Goal: Task Accomplishment & Management: Manage account settings

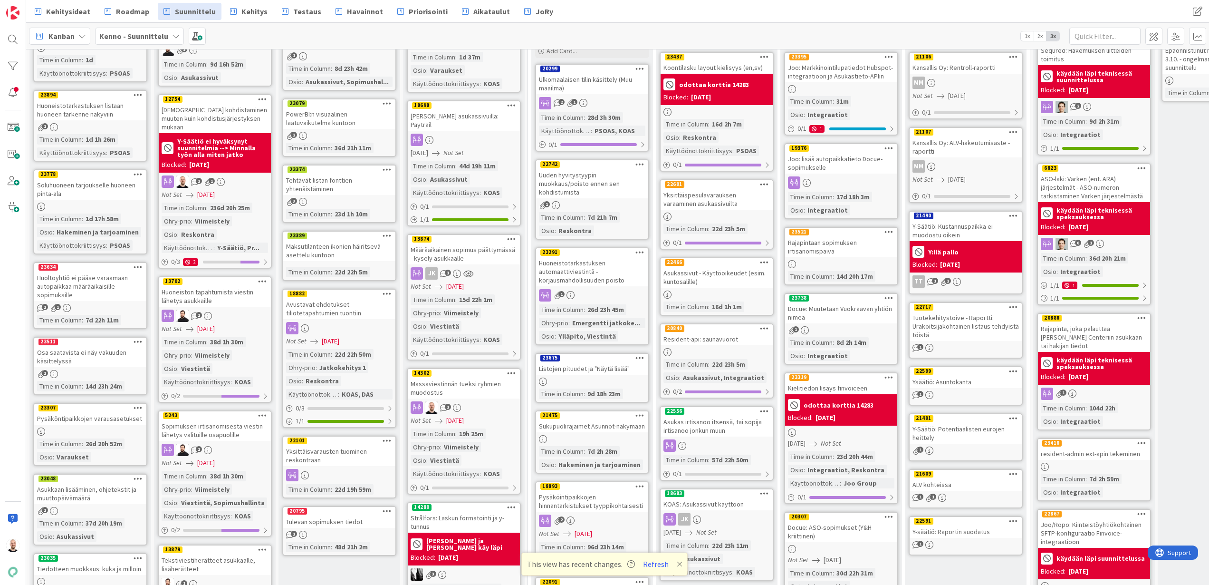
scroll to position [95, 0]
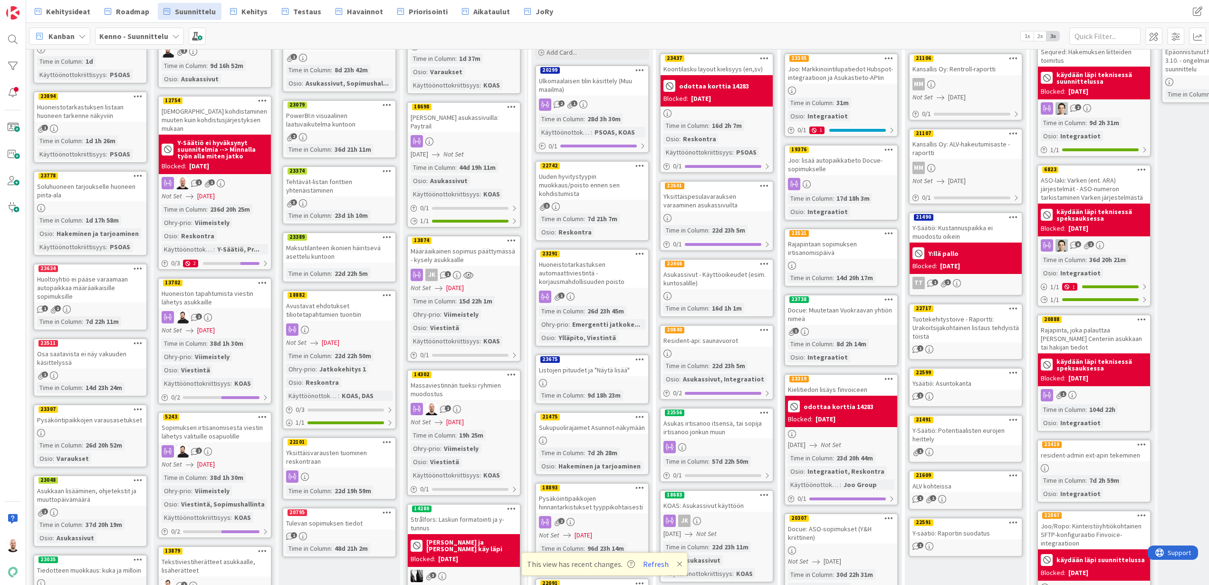
click at [208, 287] on div "Huoneiston tapahtumista viestin lähetys asukkaille" at bounding box center [215, 297] width 112 height 21
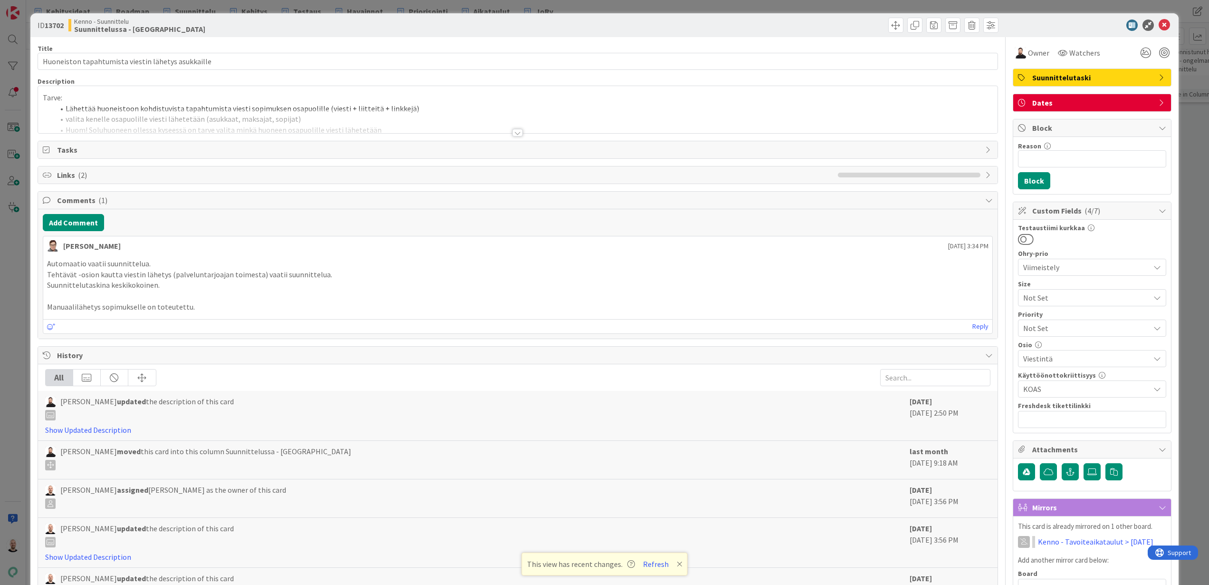
click at [518, 134] on div at bounding box center [517, 133] width 10 height 8
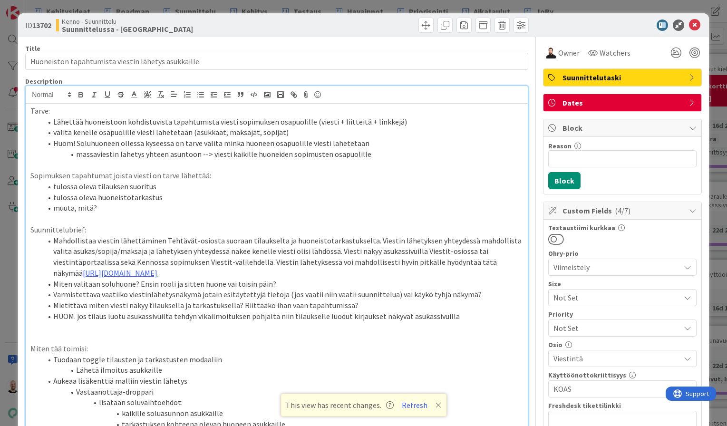
click at [243, 7] on div "ID 13702 Kenno - Suunnittelu Suunnittelussa - Rautalangat Title 50 / 128 Huonei…" at bounding box center [363, 213] width 727 height 426
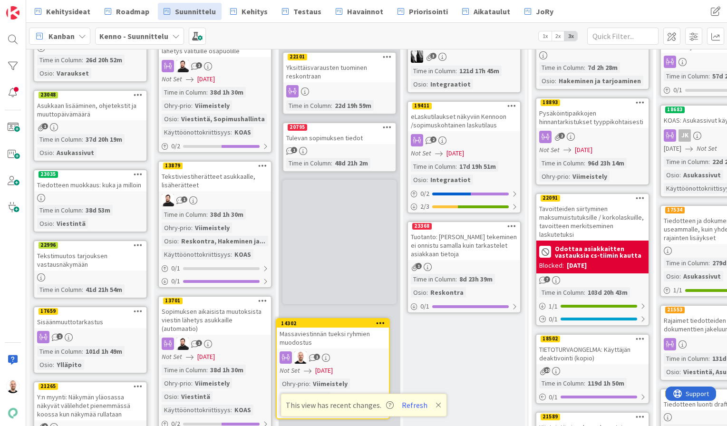
scroll to position [487, 0]
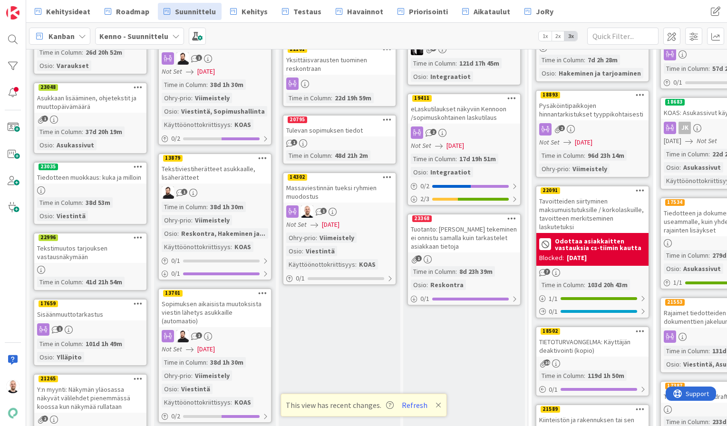
click at [332, 188] on div "Massaviestinnän tueksi ryhmien muodostus" at bounding box center [339, 192] width 112 height 21
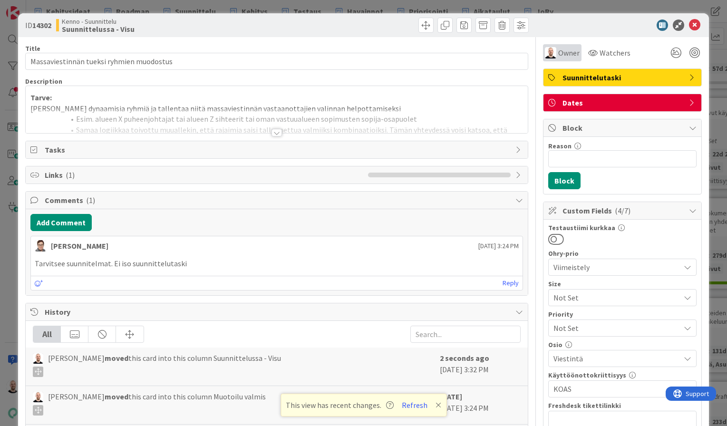
click at [567, 49] on span "Owner" at bounding box center [568, 52] width 21 height 11
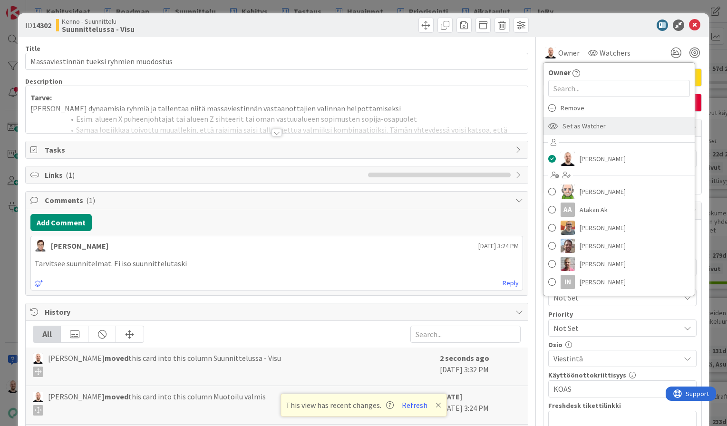
click at [589, 128] on span "Set as Watcher" at bounding box center [583, 126] width 43 height 14
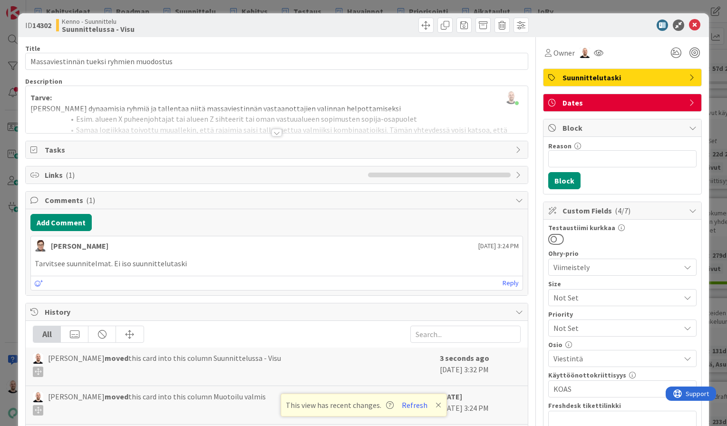
click at [278, 133] on div at bounding box center [276, 133] width 10 height 8
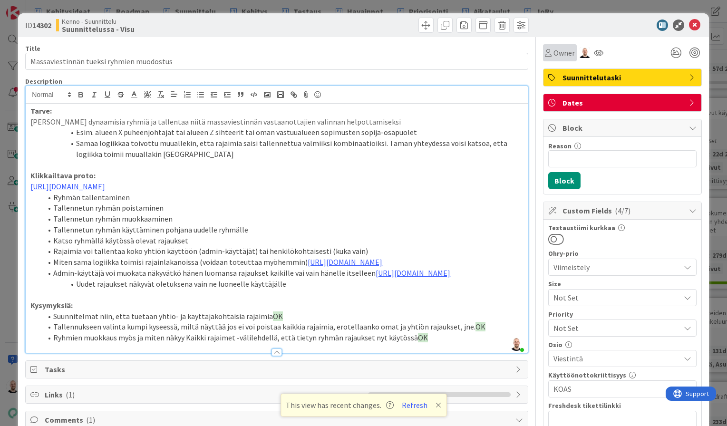
click at [562, 50] on span "Owner" at bounding box center [563, 52] width 21 height 11
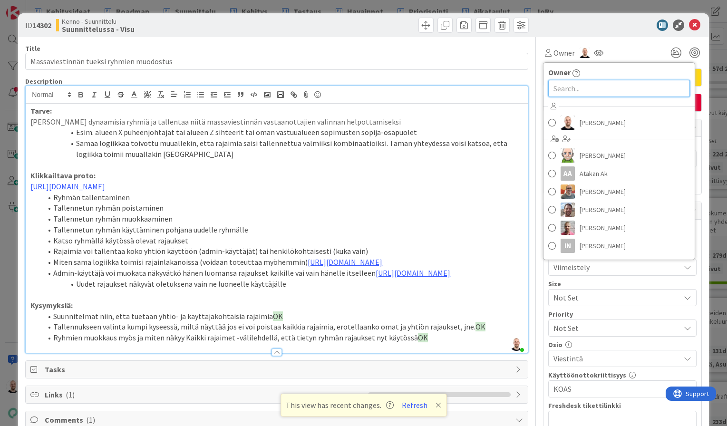
click at [583, 84] on input "text" at bounding box center [619, 88] width 142 height 17
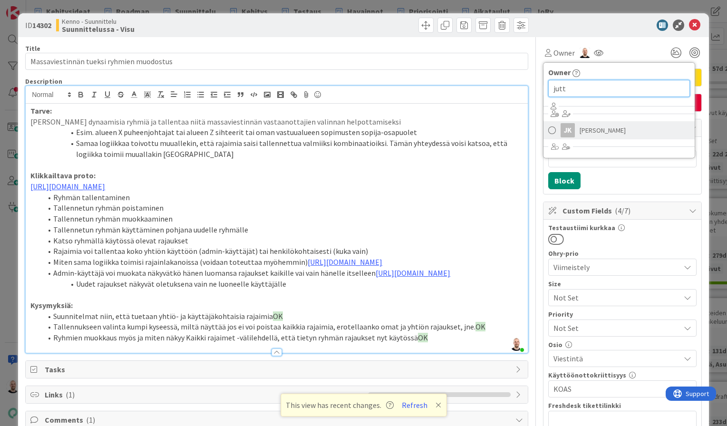
type input "jutt"
click at [589, 125] on span "[PERSON_NAME]" at bounding box center [602, 130] width 46 height 14
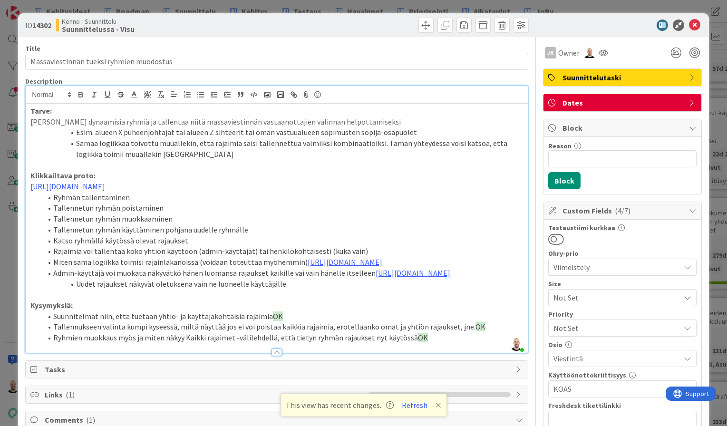
click at [432, 244] on li "Katso ryhmällä käytössä olevat rajaukset" at bounding box center [282, 240] width 481 height 11
click at [191, 143] on li "Samaa logiikkaa toivottu muuallekin, että rajaimia saisi tallennettua valmiiksi…" at bounding box center [282, 148] width 481 height 21
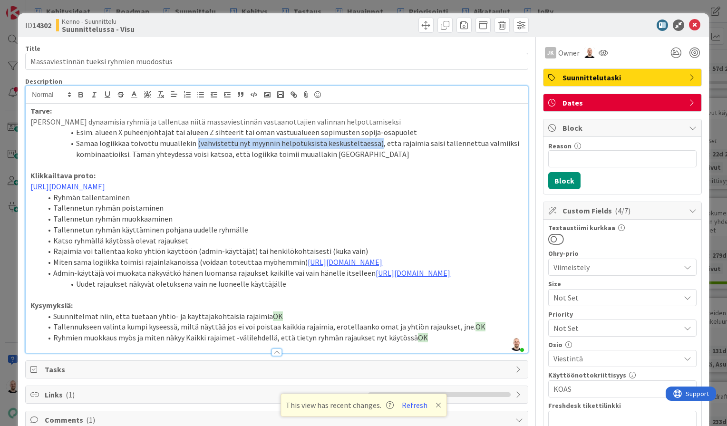
drag, startPoint x: 194, startPoint y: 142, endPoint x: 369, endPoint y: 138, distance: 175.4
click at [369, 138] on li "Samaa logiikkaa toivottu muuallekin (vahvistettu nyt myynnin helpotuksista kesk…" at bounding box center [282, 148] width 481 height 21
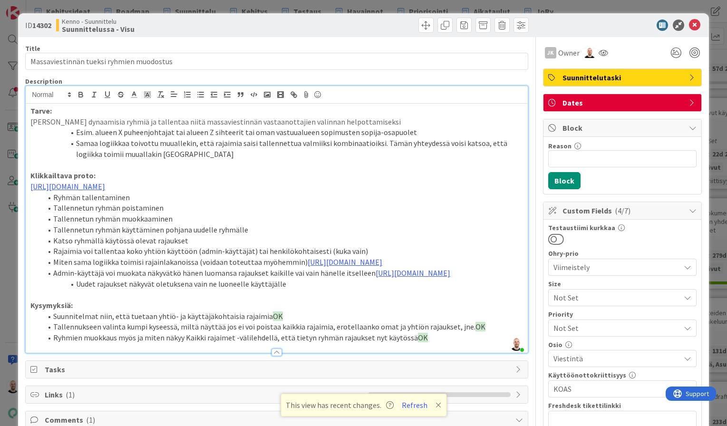
click at [174, 148] on li "Samaa logiikkaa toivottu muuallekin, että rajaimia saisi tallennettua valmiiksi…" at bounding box center [282, 148] width 481 height 21
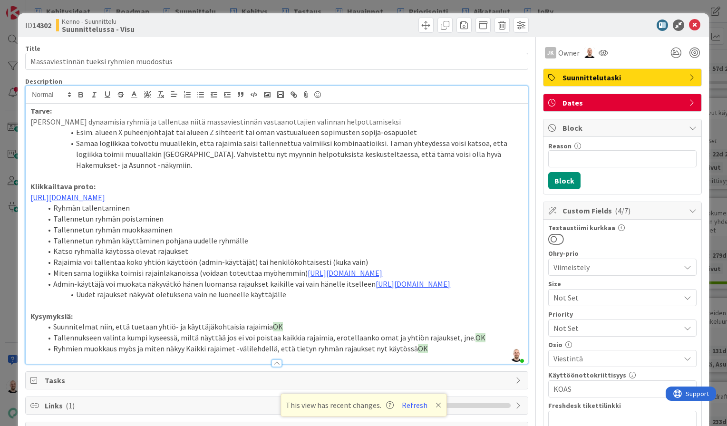
click at [463, 152] on li "Samaa logiikkaa toivottu muuallekin, että rajaimia saisi tallennettua valmiiksi…" at bounding box center [282, 154] width 481 height 32
click at [339, 153] on li "Samaa logiikkaa toivottu muuallekin, että rajaimia saisi tallennettua valmiiksi…" at bounding box center [282, 154] width 481 height 32
click at [427, 153] on li "Samaa logiikkaa toivottu muuallekin, että rajaimia saisi tallennettua valmiiksi…" at bounding box center [282, 154] width 481 height 32
click at [443, 153] on li "Samaa logiikkaa toivottu muuallekin, että rajaimia saisi tallennettua valmiiksi…" at bounding box center [282, 154] width 481 height 32
click at [590, 2] on div "ID 14302 Kenno - Suunnittelu Suunnittelussa - Visu Title 40 / 128 Massaviestinn…" at bounding box center [363, 213] width 727 height 426
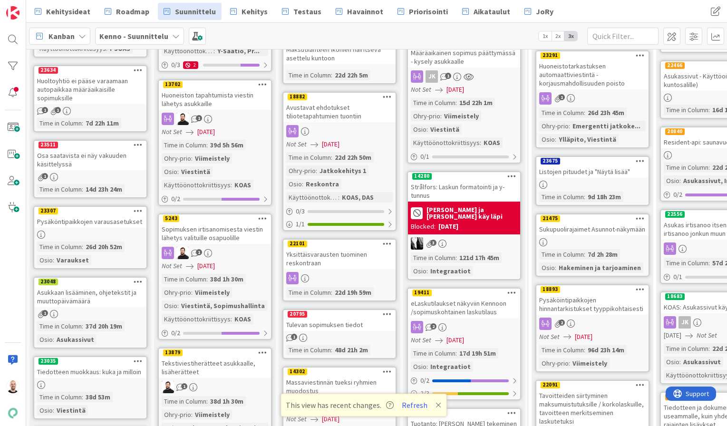
scroll to position [478, 0]
